Goal: Task Accomplishment & Management: Manage account settings

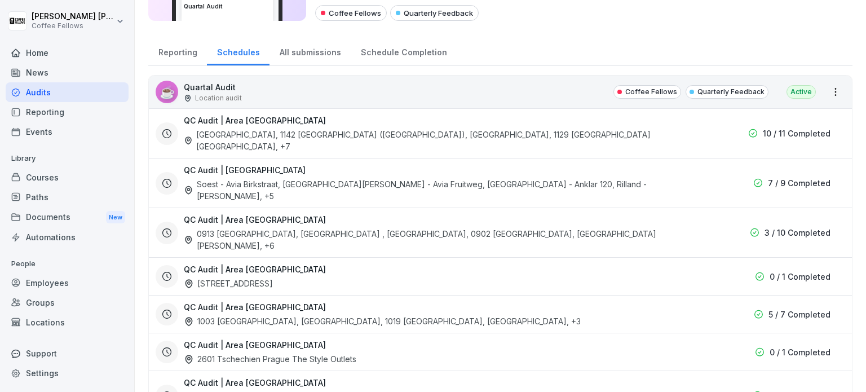
scroll to position [56, 0]
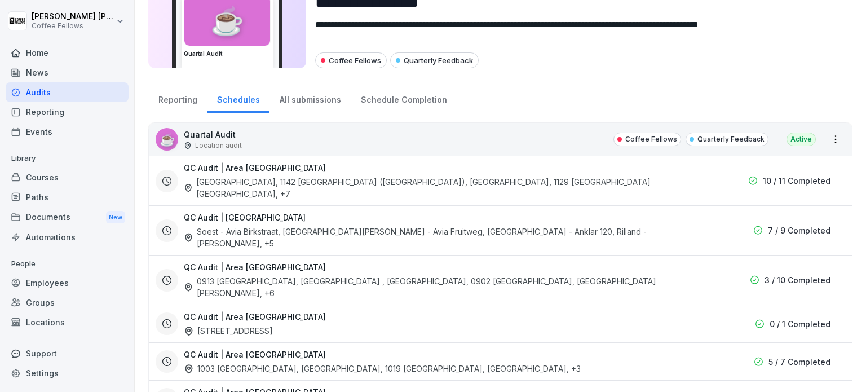
click at [51, 58] on div "Home" at bounding box center [67, 53] width 123 height 20
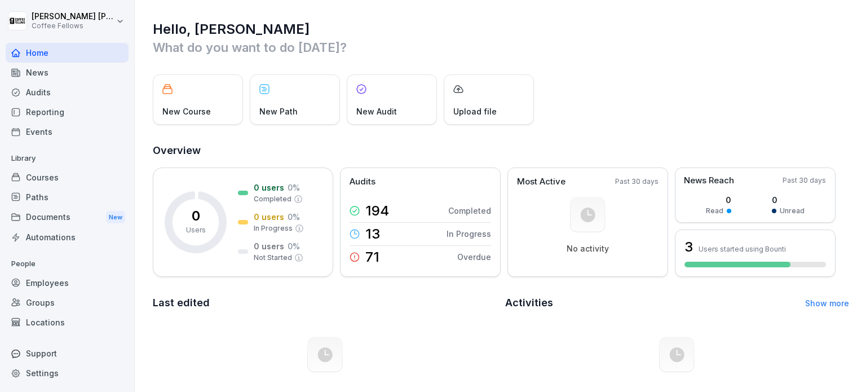
click at [51, 51] on div "Home" at bounding box center [67, 53] width 123 height 20
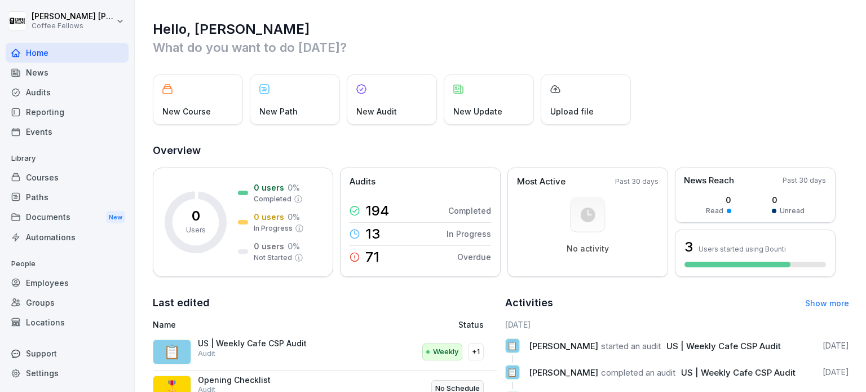
click at [45, 92] on div "Audits" at bounding box center [67, 92] width 123 height 20
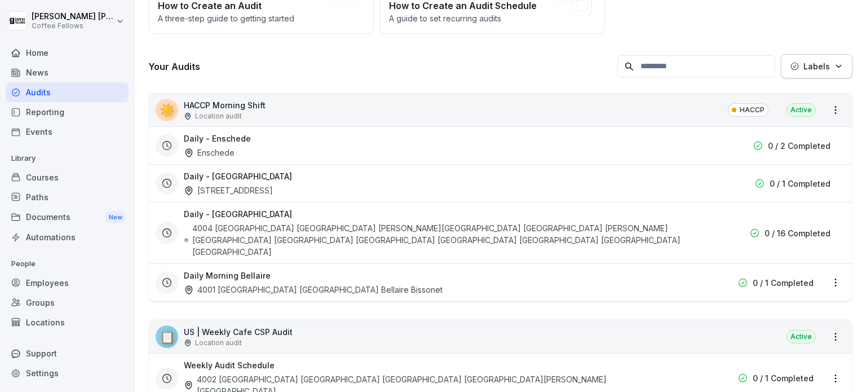
scroll to position [282, 0]
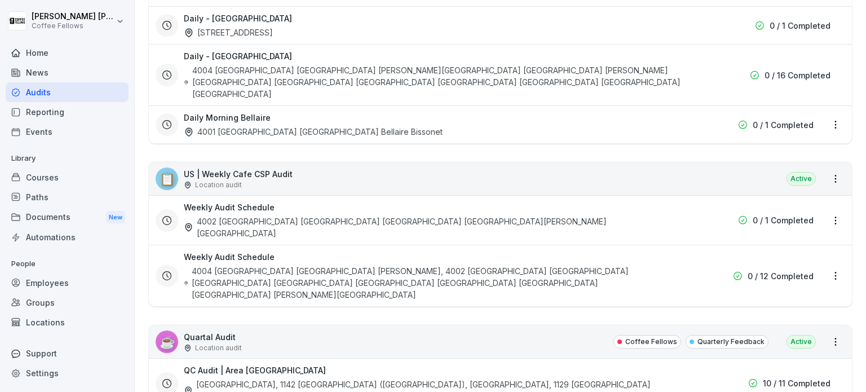
click at [268, 162] on div "📋 US | Weekly Cafe CSP Audit Location audit Active" at bounding box center [500, 178] width 703 height 33
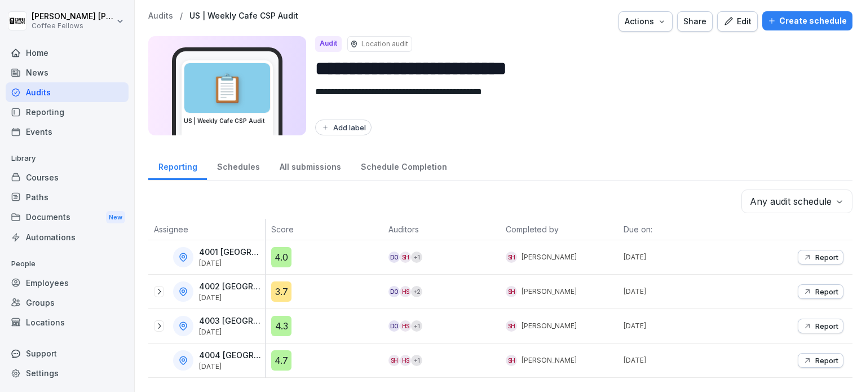
click at [779, 20] on div "Create schedule" at bounding box center [807, 21] width 79 height 12
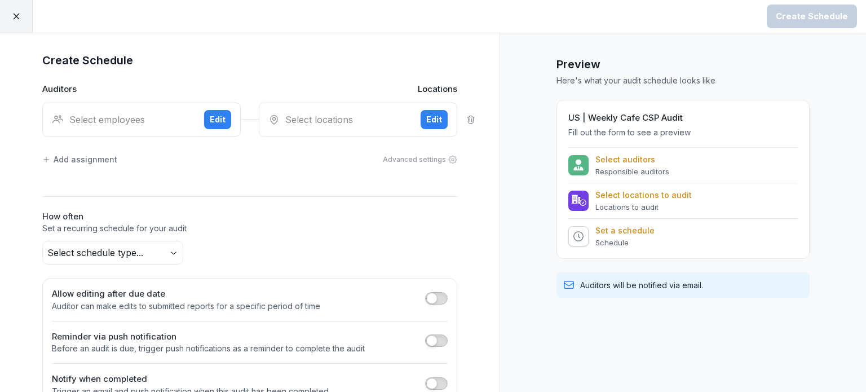
click at [204, 121] on button "Edit" at bounding box center [217, 119] width 27 height 19
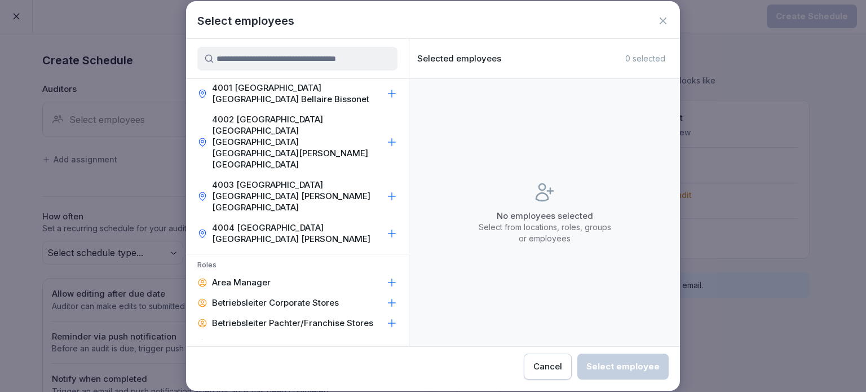
scroll to position [187, 0]
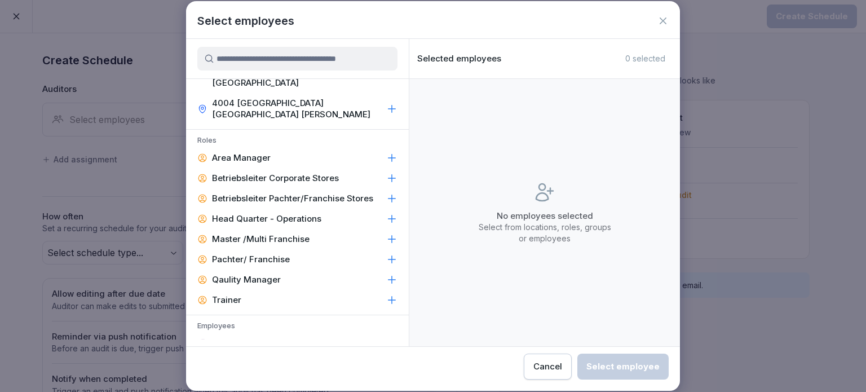
click at [386, 338] on icon at bounding box center [391, 343] width 11 height 11
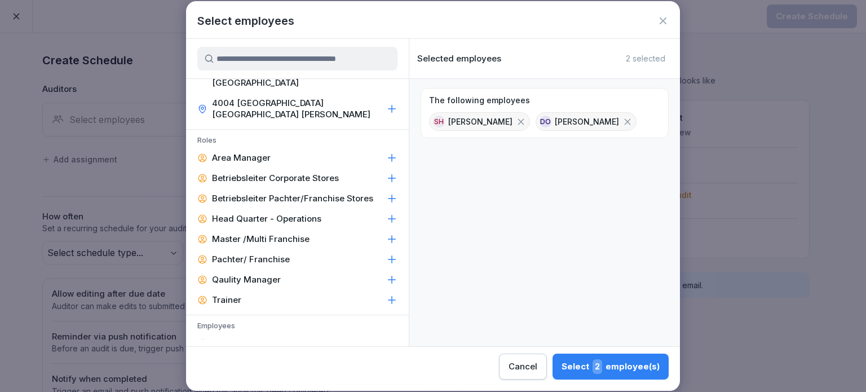
click at [386, 378] on icon at bounding box center [391, 383] width 11 height 11
click at [592, 363] on div "Select 4 employee(s)" at bounding box center [610, 366] width 99 height 15
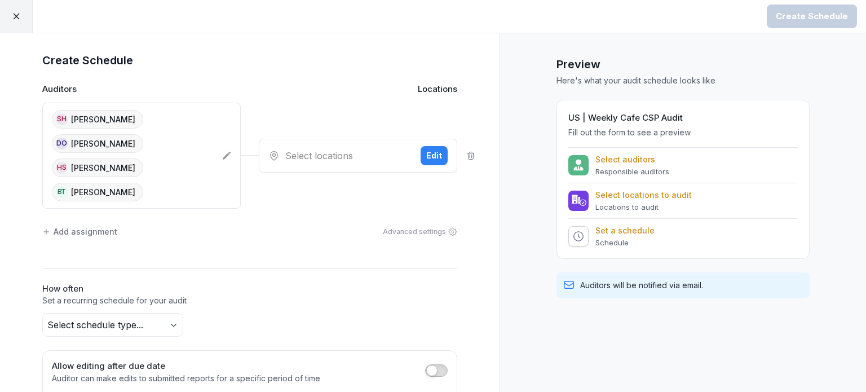
click at [605, 155] on p "Select auditors" at bounding box center [632, 159] width 74 height 10
click at [446, 156] on div "Select locations Edit" at bounding box center [358, 156] width 198 height 34
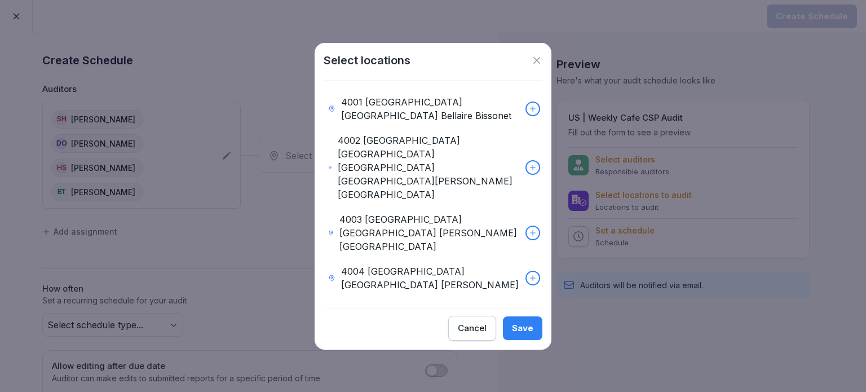
click at [515, 128] on div "4001 [GEOGRAPHIC_DATA] [GEOGRAPHIC_DATA] Bellaire Bissonet" at bounding box center [433, 109] width 219 height 38
click at [529, 166] on icon at bounding box center [533, 167] width 8 height 8
click at [529, 229] on icon at bounding box center [533, 233] width 8 height 8
drag, startPoint x: 525, startPoint y: 235, endPoint x: 524, endPoint y: 272, distance: 37.2
click at [526, 272] on div at bounding box center [532, 278] width 12 height 12
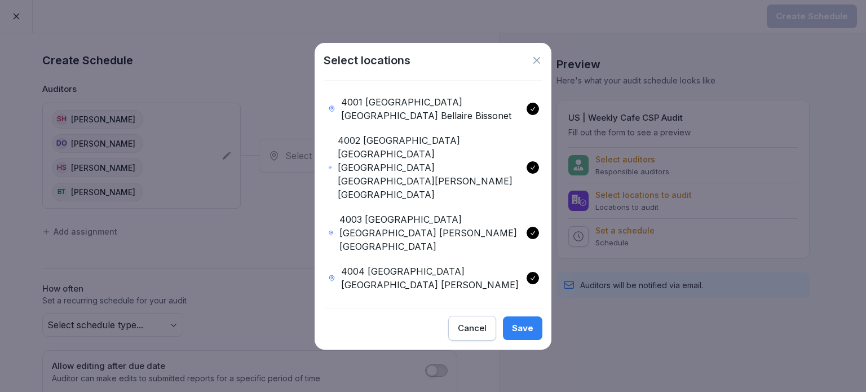
click at [520, 322] on div "Save" at bounding box center [522, 328] width 21 height 12
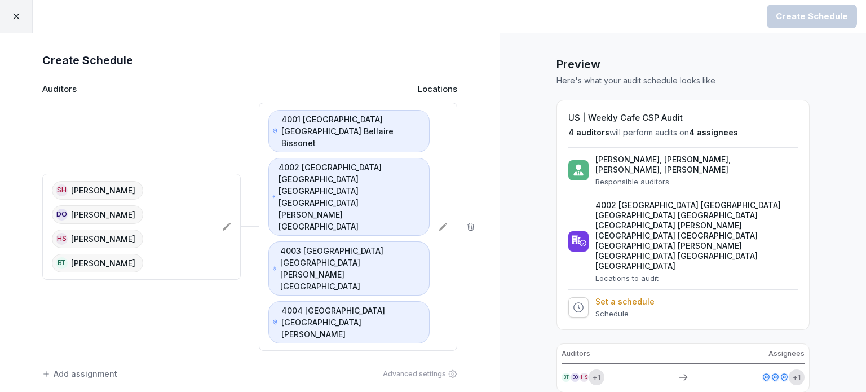
click at [618, 160] on p "[PERSON_NAME], [PERSON_NAME], [PERSON_NAME], [PERSON_NAME]" at bounding box center [696, 164] width 202 height 20
click at [578, 159] on div "[PERSON_NAME], [PERSON_NAME], [PERSON_NAME], [PERSON_NAME] Responsible auditors" at bounding box center [682, 170] width 229 height 32
click at [634, 296] on p "Set a schedule" at bounding box center [624, 301] width 59 height 10
click at [595, 286] on div "US | Weekly Cafe CSP Audit 4 auditors will perform audits on 4 assignees [PERSO…" at bounding box center [682, 215] width 253 height 230
click at [573, 302] on icon at bounding box center [578, 307] width 11 height 11
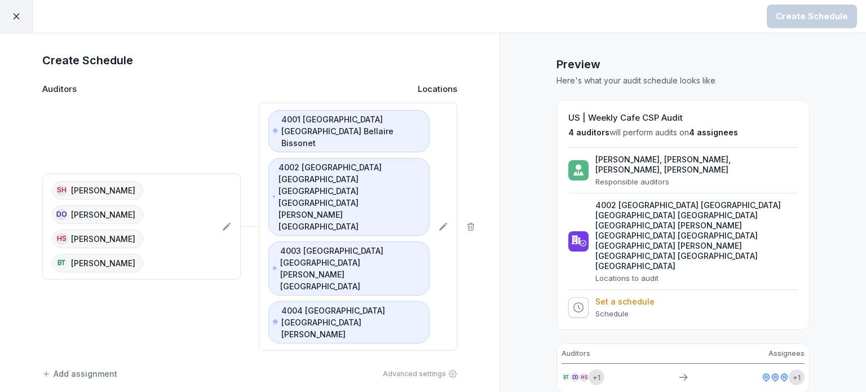
click at [595, 309] on p "Schedule" at bounding box center [624, 313] width 59 height 9
click at [597, 296] on p "Set a schedule" at bounding box center [624, 301] width 59 height 10
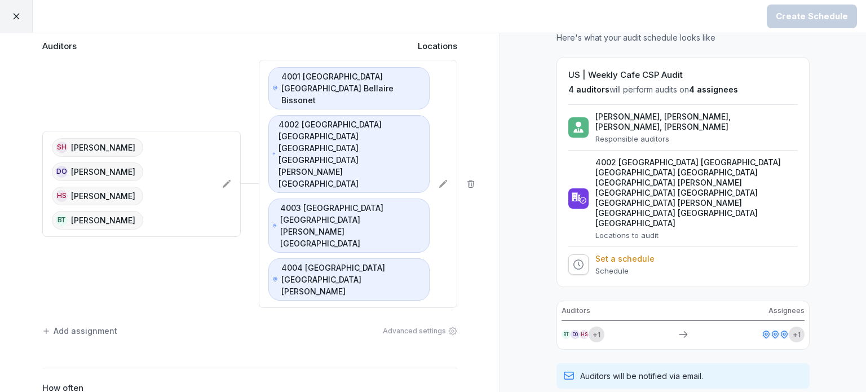
scroll to position [113, 0]
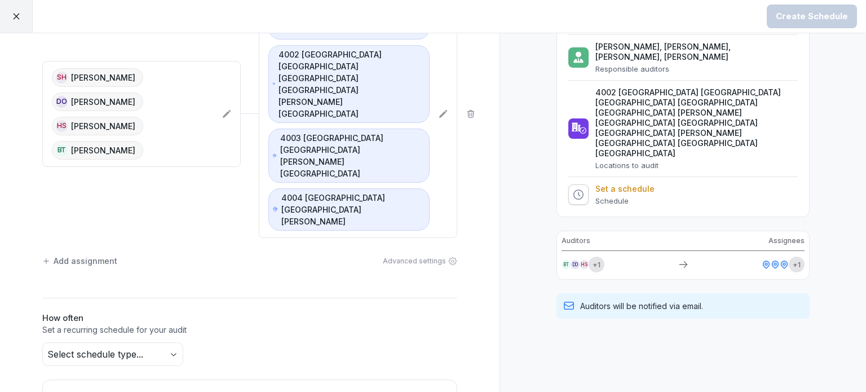
click at [169, 233] on body "Create Schedule Create Schedule Auditors Locations SH [PERSON_NAME] DO [PERSON_…" at bounding box center [433, 196] width 866 height 392
click at [243, 324] on p "Set a recurring schedule for your audit" at bounding box center [249, 329] width 415 height 11
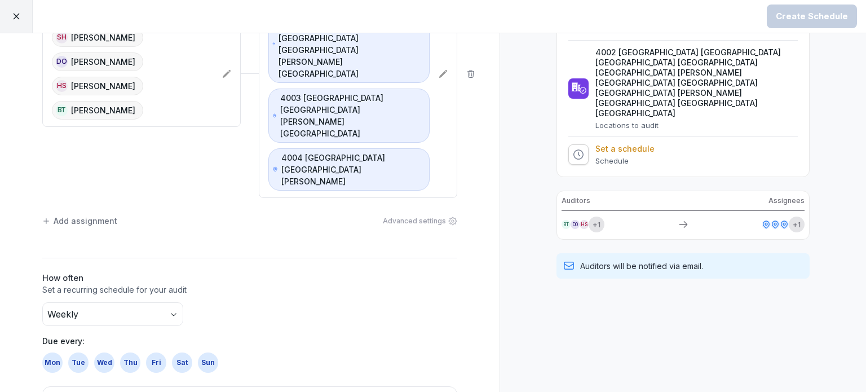
scroll to position [169, 0]
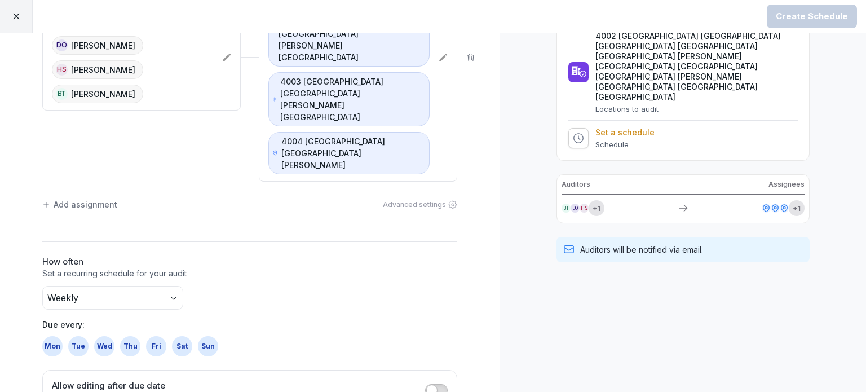
click at [44, 336] on div "Mon" at bounding box center [52, 346] width 20 height 20
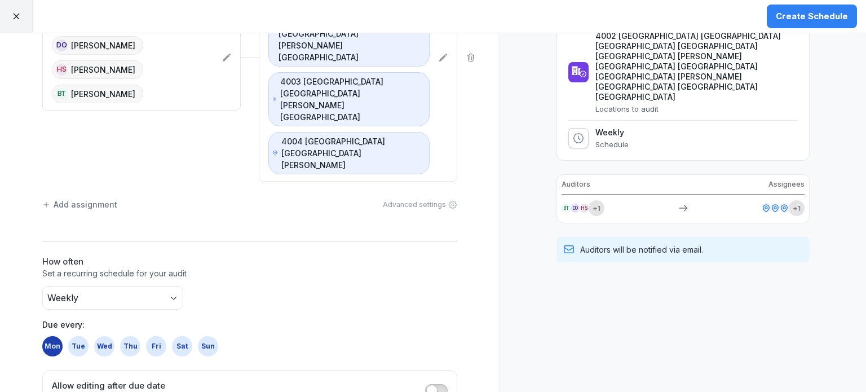
click at [68, 336] on div "Tue" at bounding box center [78, 346] width 20 height 20
click at [97, 336] on div "Wed" at bounding box center [104, 346] width 20 height 20
click at [254, 318] on p "Due every:" at bounding box center [249, 324] width 415 height 12
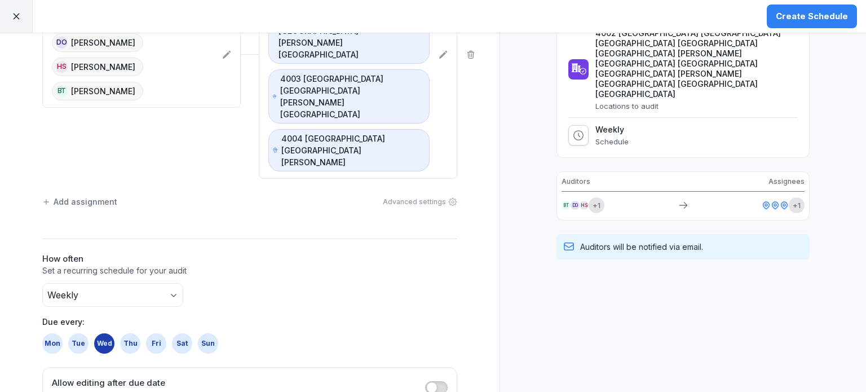
scroll to position [172, 0]
click at [205, 333] on div "Sun" at bounding box center [208, 343] width 20 height 20
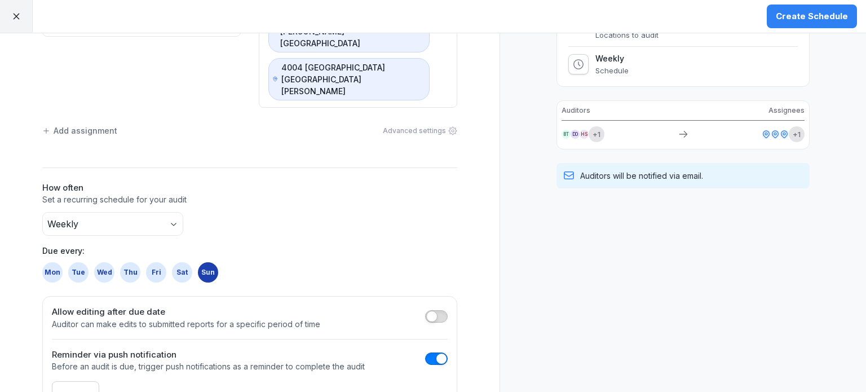
click at [77, 279] on body "Create Schedule Create Schedule Auditors Locations SH [PERSON_NAME] DO [PERSON_…" at bounding box center [433, 196] width 866 height 392
click at [504, 275] on div "Preview Here's what your audit schedule looks like US | Weekly Cafe CSP Audit 4…" at bounding box center [682, 151] width 366 height 723
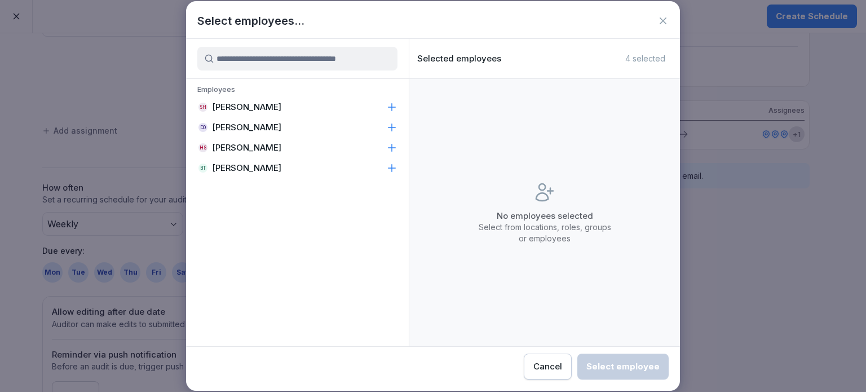
click at [282, 172] on div "BT [PERSON_NAME]" at bounding box center [297, 168] width 223 height 20
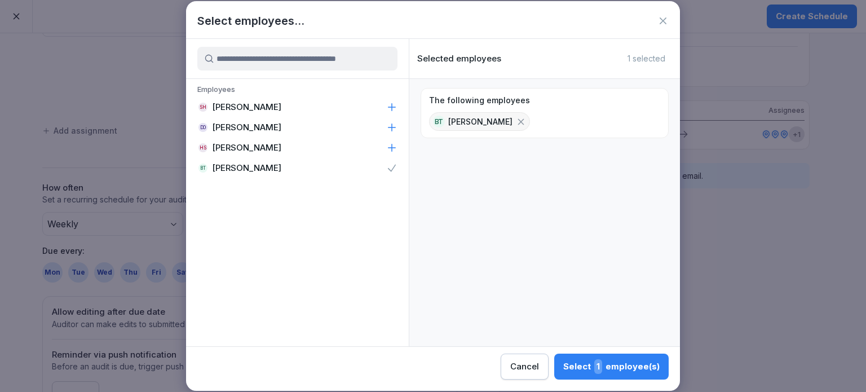
click at [618, 360] on div "Select 1 employee(s)" at bounding box center [611, 366] width 96 height 15
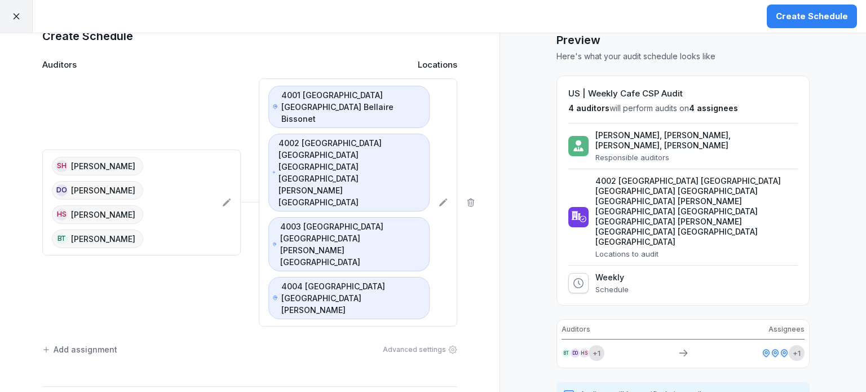
scroll to position [0, 0]
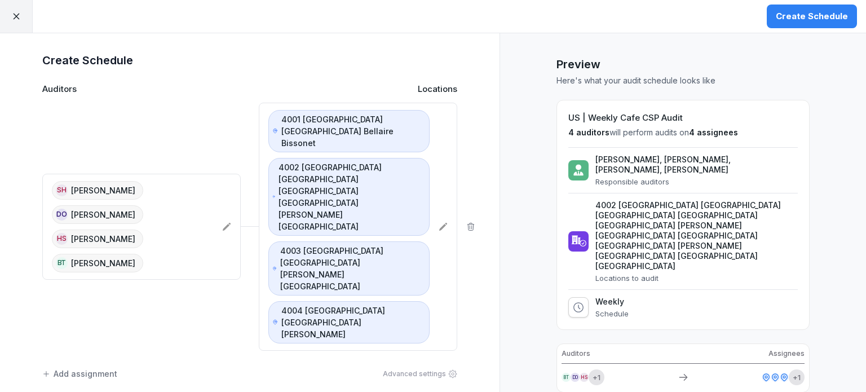
click at [127, 181] on div "SH [PERSON_NAME]" at bounding box center [97, 190] width 91 height 19
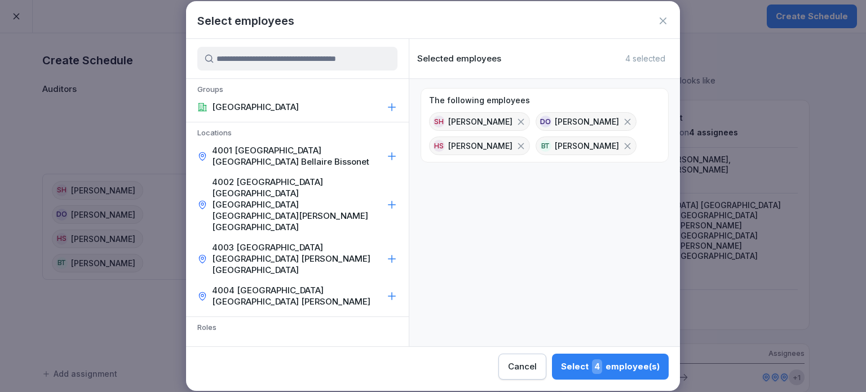
click at [516, 119] on icon at bounding box center [521, 122] width 10 height 10
click at [516, 144] on icon at bounding box center [521, 146] width 10 height 10
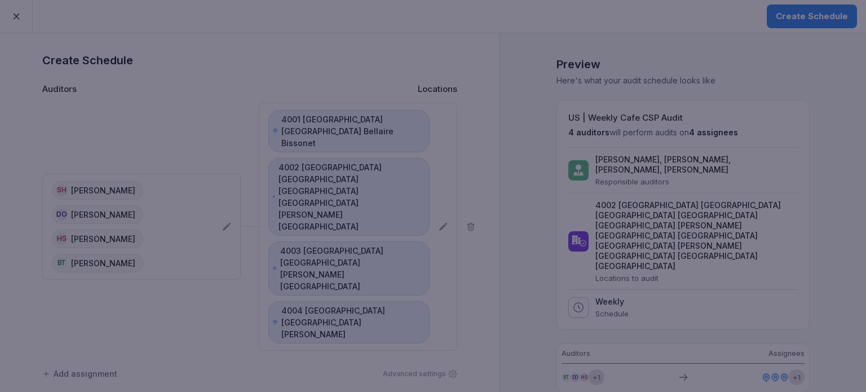
click at [105, 200] on div at bounding box center [433, 196] width 866 height 392
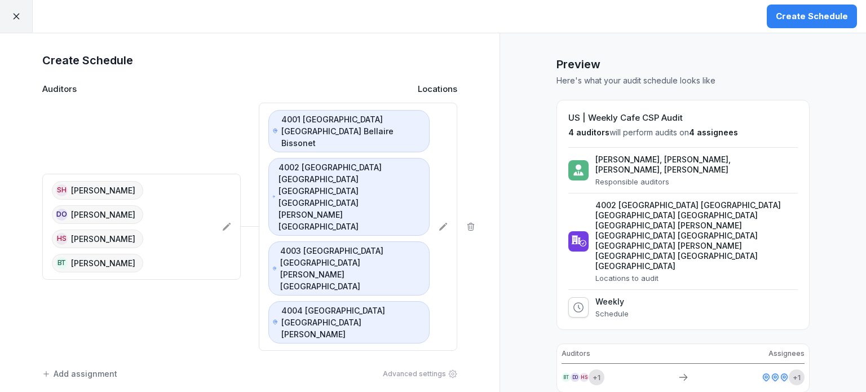
click at [222, 222] on icon at bounding box center [226, 226] width 9 height 9
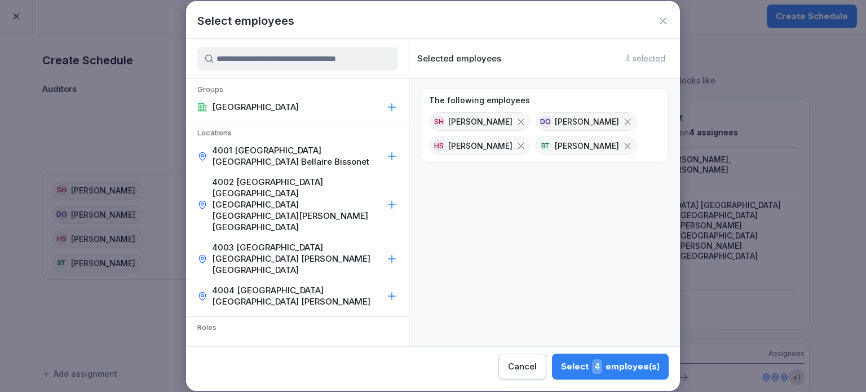
click at [518, 121] on icon at bounding box center [521, 121] width 6 height 6
click at [608, 369] on div "Select 3 employee(s)" at bounding box center [610, 366] width 98 height 15
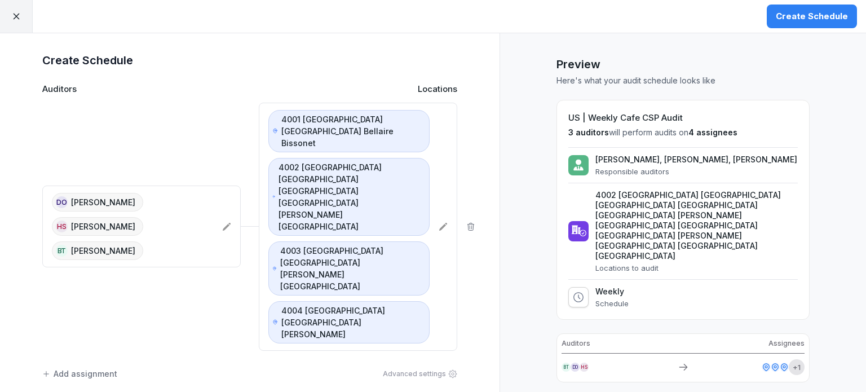
click at [222, 222] on icon at bounding box center [226, 226] width 9 height 9
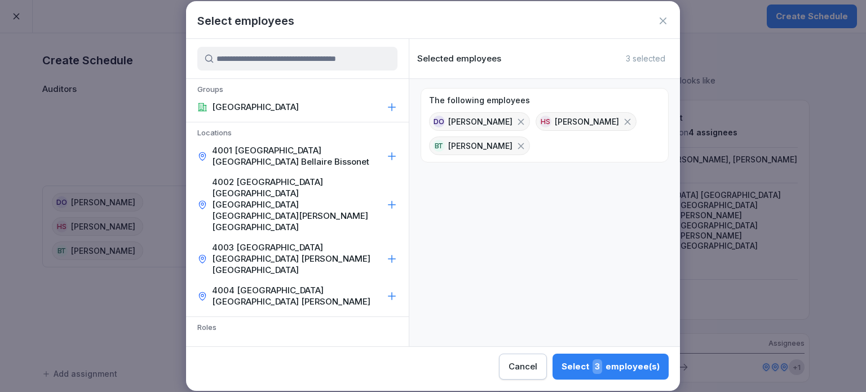
click at [516, 148] on icon at bounding box center [521, 146] width 10 height 10
drag, startPoint x: 624, startPoint y: 362, endPoint x: 634, endPoint y: 333, distance: 31.2
click at [625, 362] on div "Select 2 employee(s)" at bounding box center [610, 366] width 98 height 15
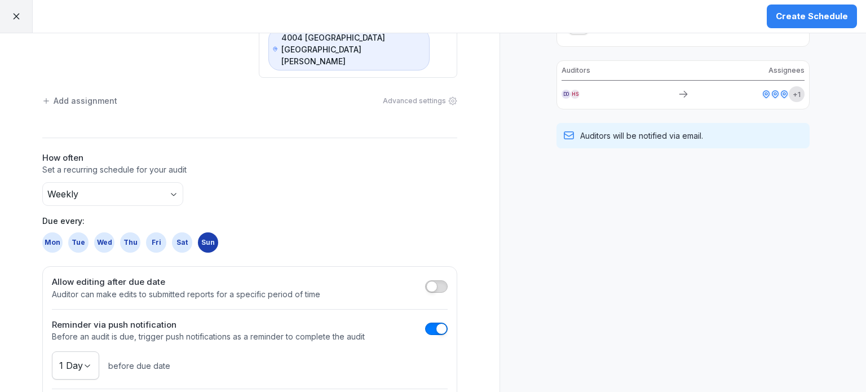
scroll to position [47, 0]
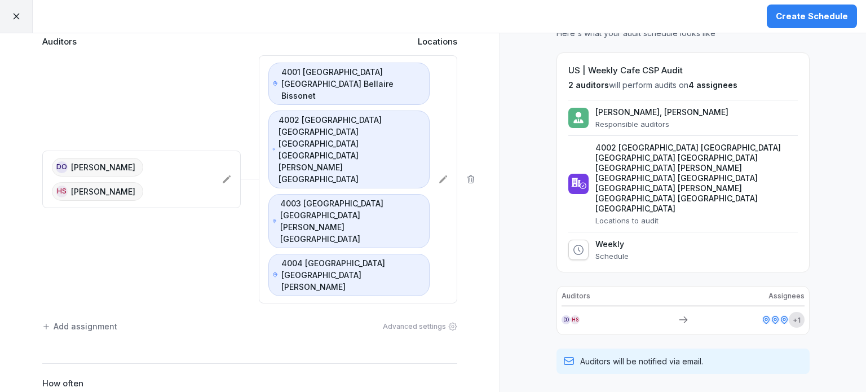
click at [825, 24] on button "Create Schedule" at bounding box center [812, 17] width 90 height 24
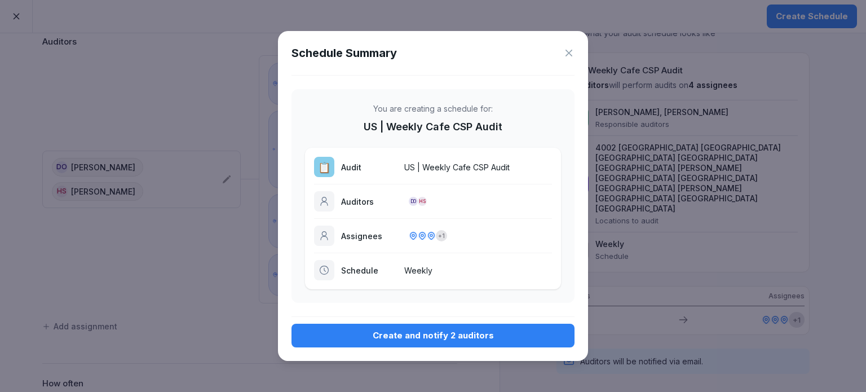
click at [442, 342] on button "Create and notify 2 auditors" at bounding box center [432, 336] width 283 height 24
